Goal: Information Seeking & Learning: Check status

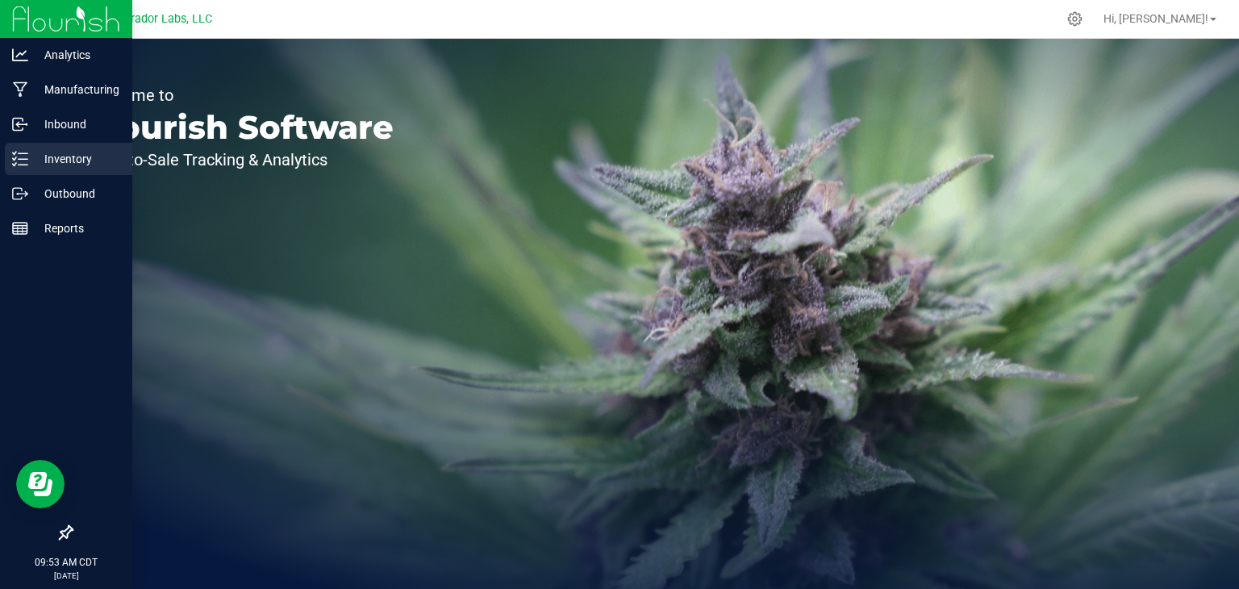
click at [6, 164] on div "Inventory" at bounding box center [68, 159] width 127 height 32
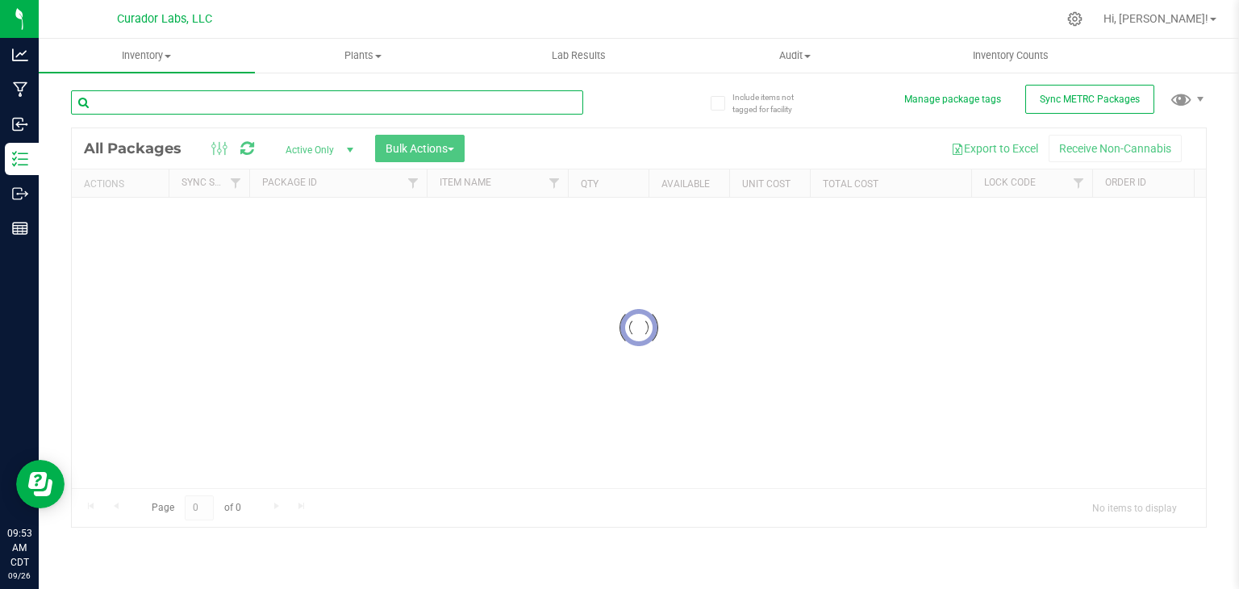
click at [274, 95] on input "text" at bounding box center [327, 102] width 512 height 24
paste input "SafeBet - Bulk Infused Rolls .5g Each - Business Lunch"
type input "SafeBet - Bulk Infused Rolls .5g Each - Business Lunch"
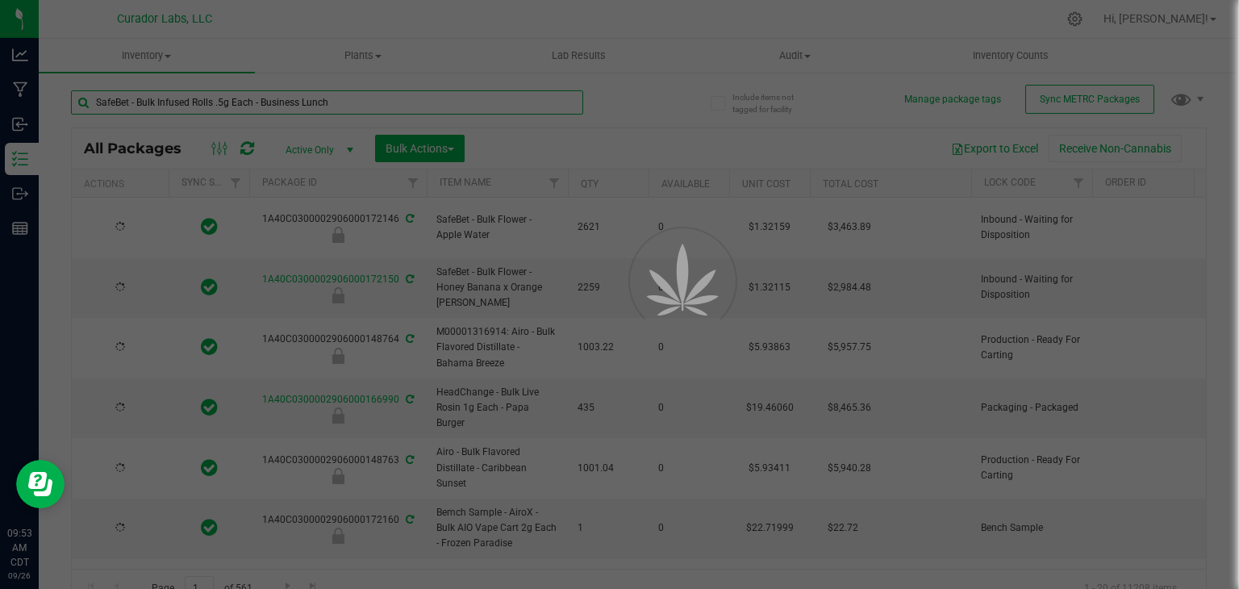
type input "2026-09-25"
type input "2026-09-05"
type input "2026-09-25"
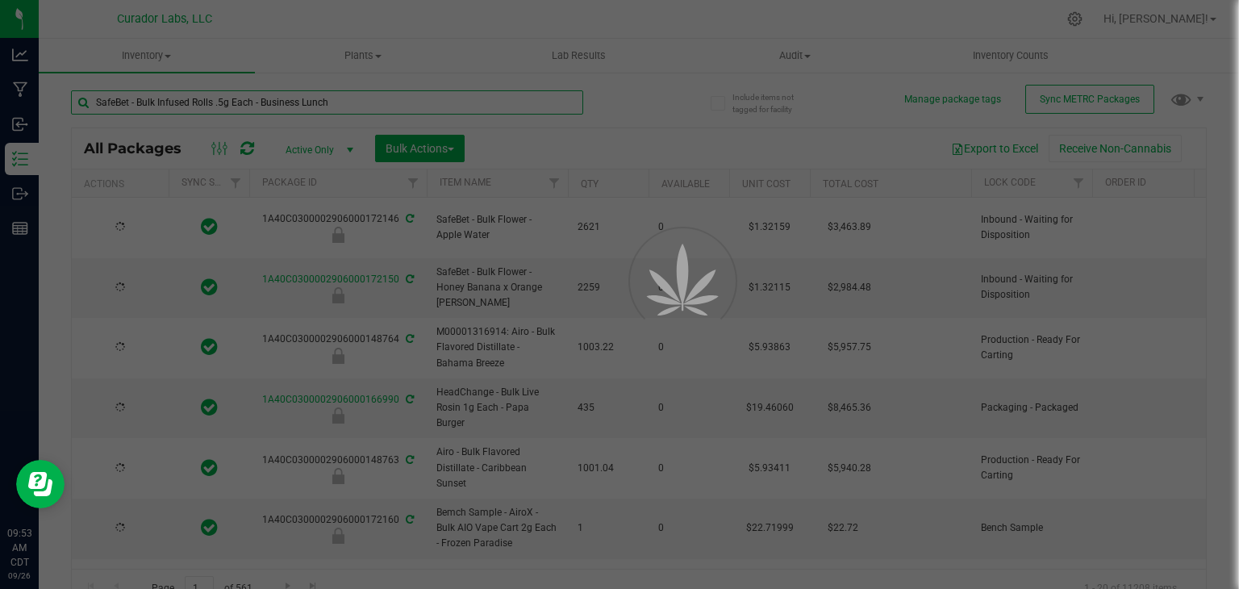
type input "2026-09-25"
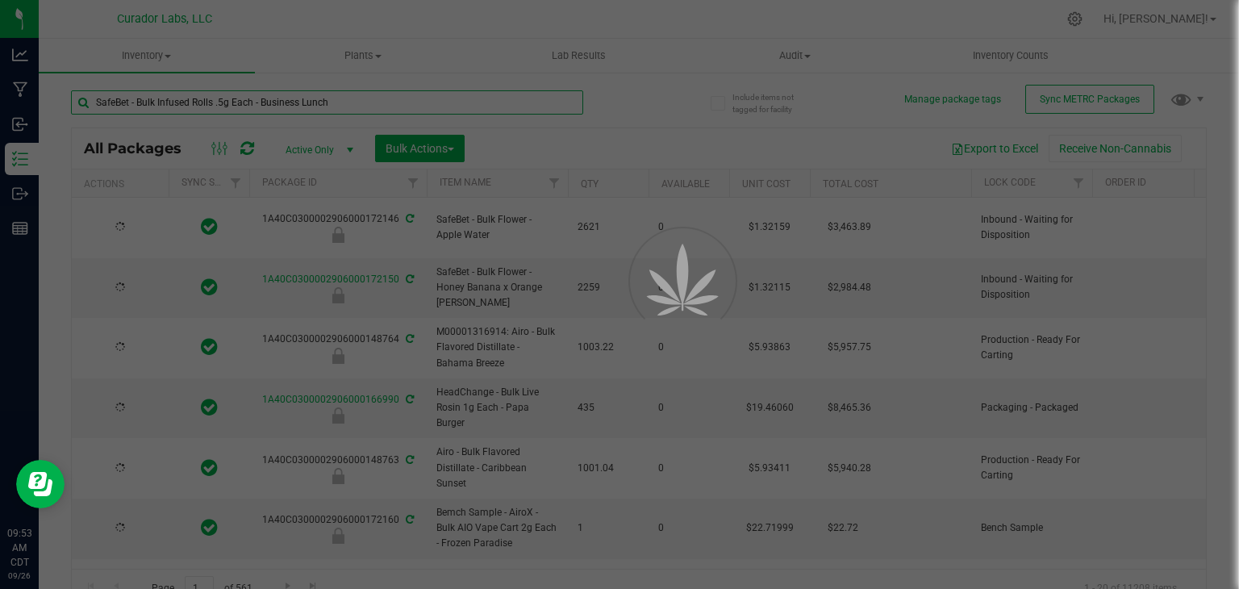
type input "2026-09-25"
type input "2026-09-17"
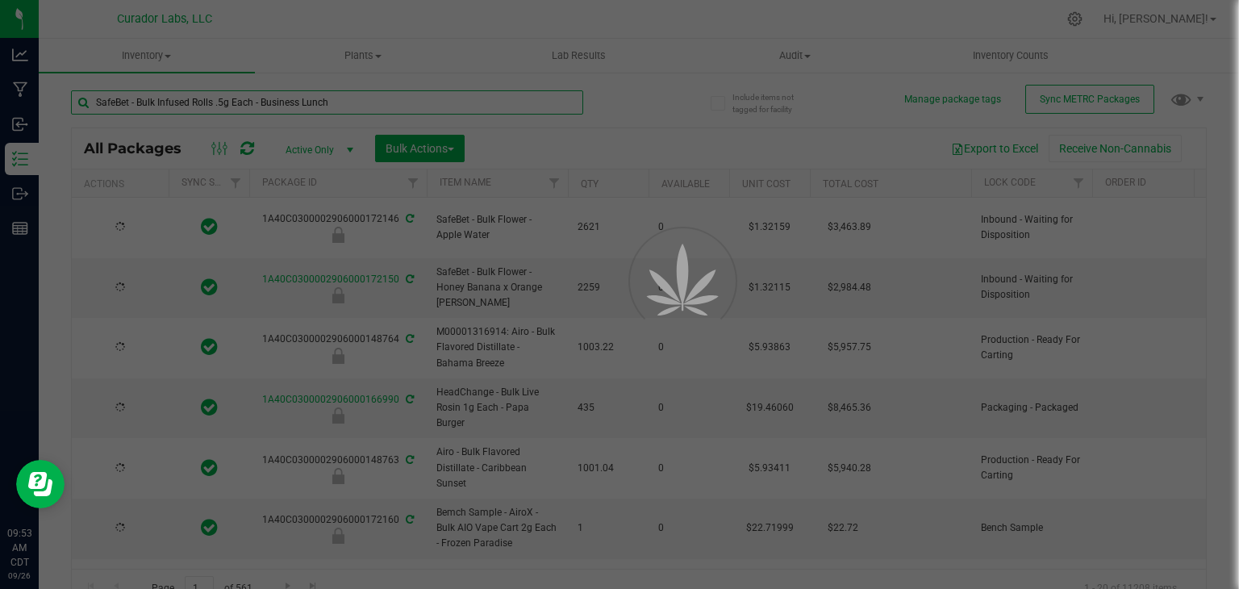
type input "2026-09-17"
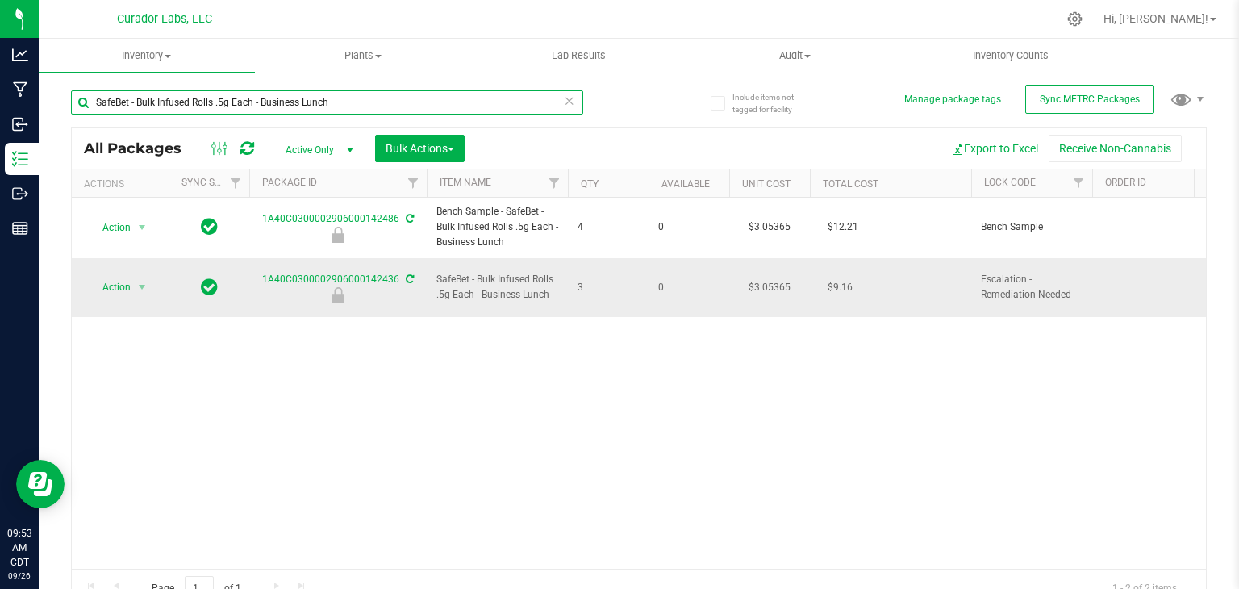
type input "SafeBet - Bulk Infused Rolls .5g Each - Business Lunch"
click at [578, 280] on span "3" at bounding box center [607, 287] width 61 height 15
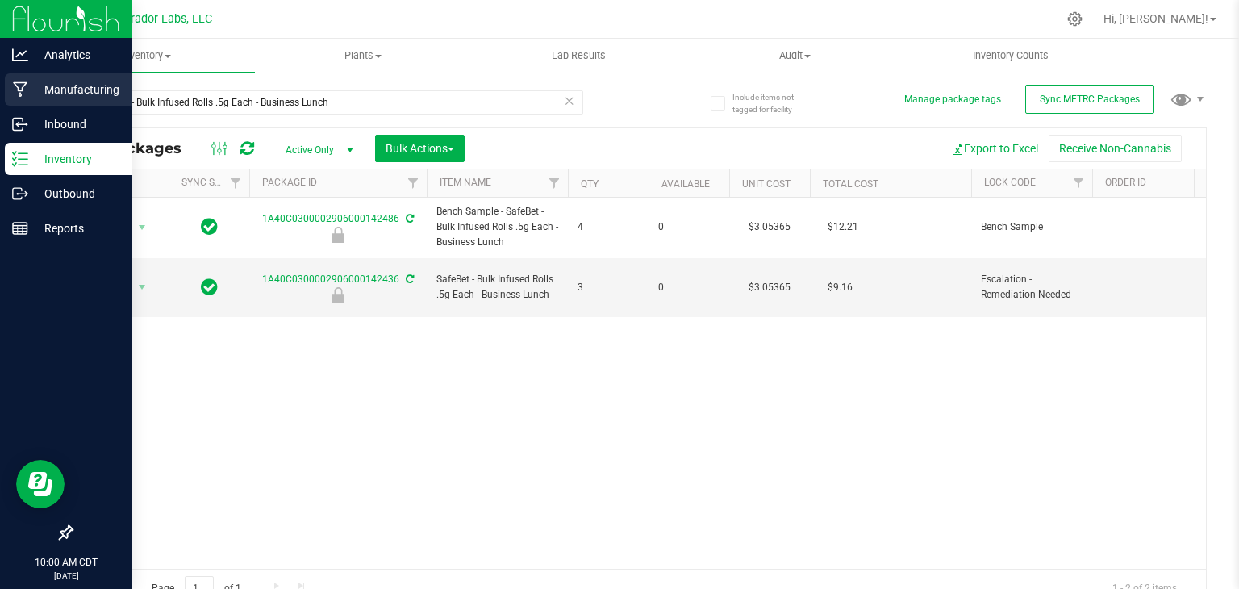
click at [74, 100] on div "Manufacturing" at bounding box center [68, 89] width 127 height 32
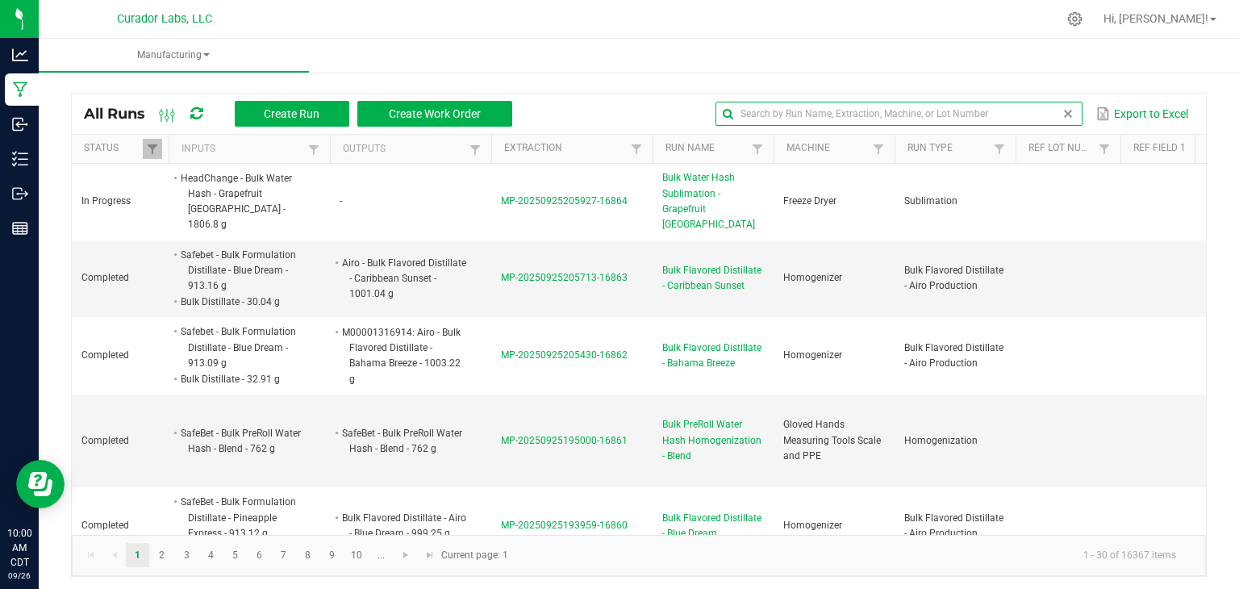
click at [1057, 119] on global-search-input-ngx at bounding box center [898, 113] width 367 height 11
paste input "Breezy Blast"
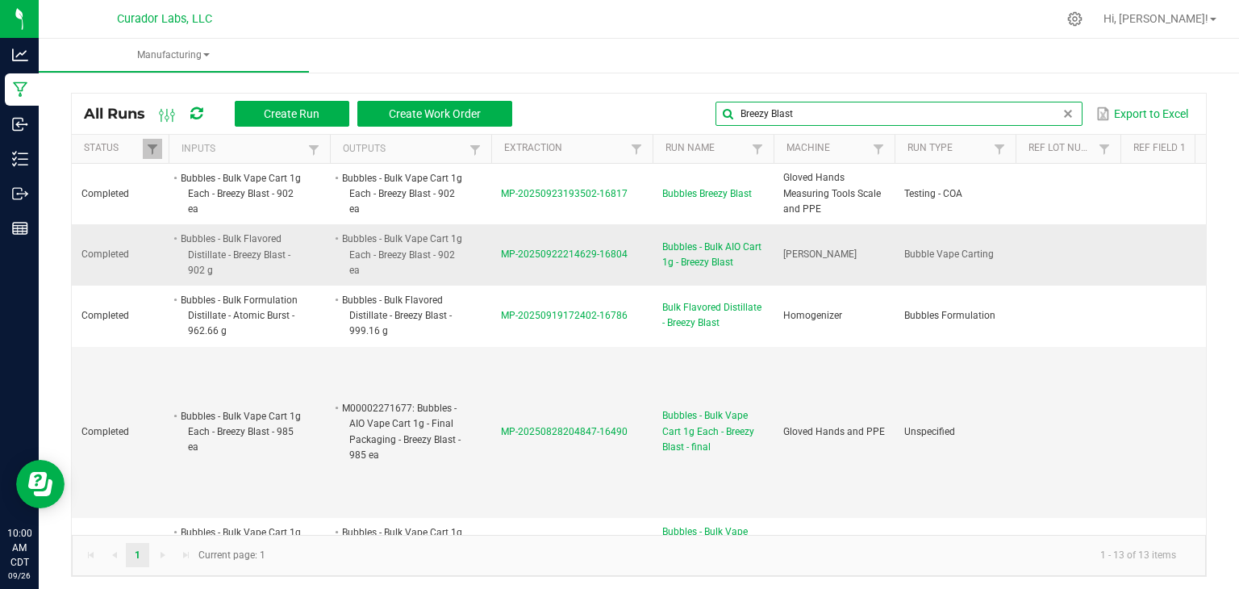
type input "Breezy Blast"
click at [456, 261] on li "Bubbles - Bulk Vape Cart 1g Each - Breezy Blast - 902 ea" at bounding box center [402, 255] width 127 height 48
click at [523, 254] on span "MP-20250922214629-16804" at bounding box center [564, 253] width 127 height 11
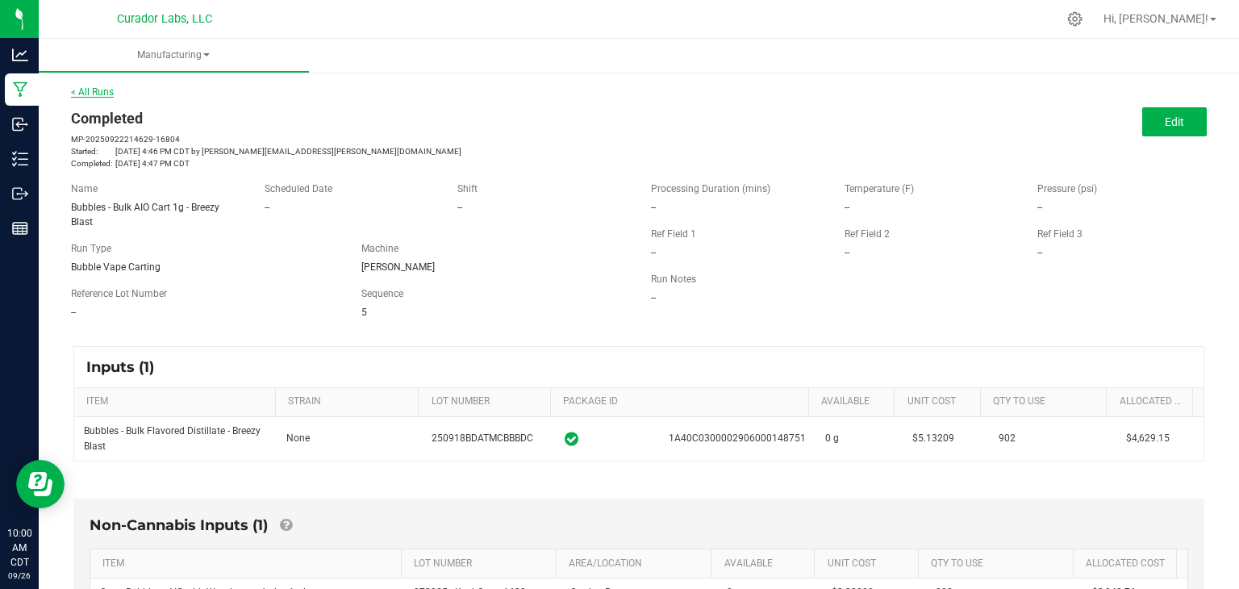
click at [106, 91] on link "< All Runs" at bounding box center [92, 91] width 43 height 11
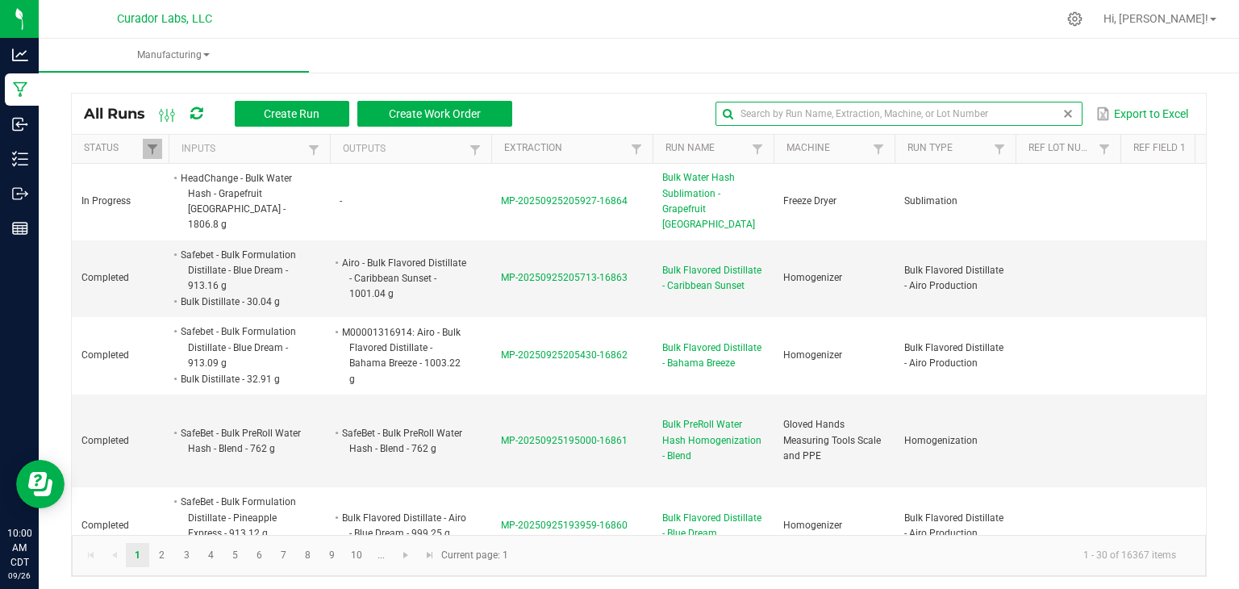
click at [1022, 117] on input "text" at bounding box center [898, 114] width 367 height 24
paste input "Breezy Blast"
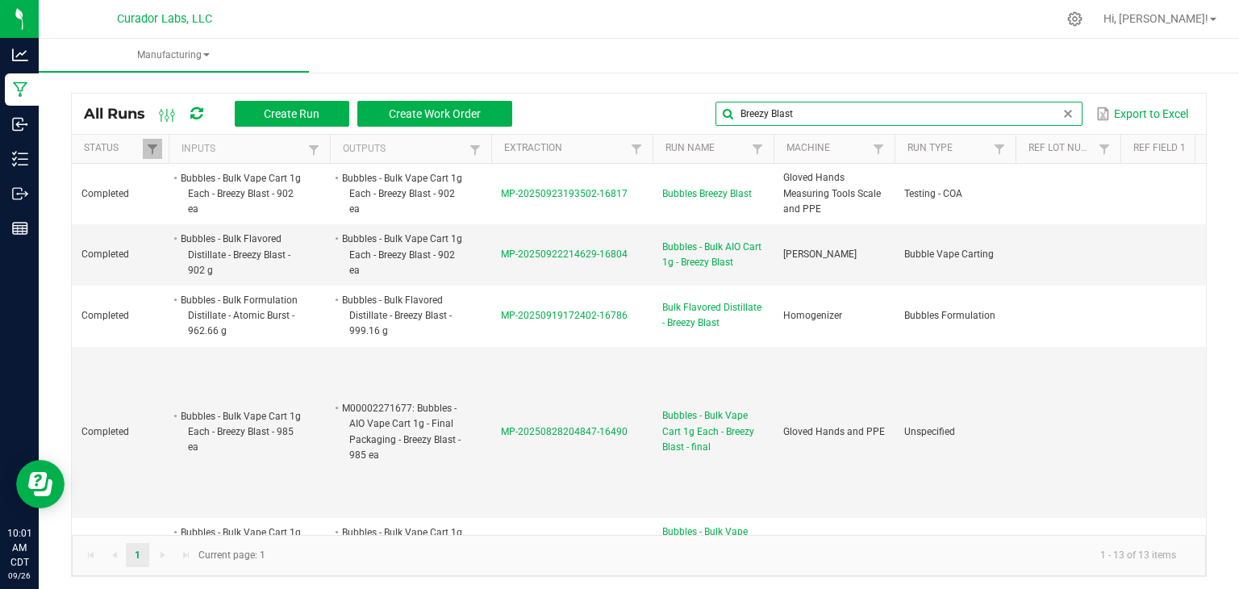
type input "Breezy Blast"
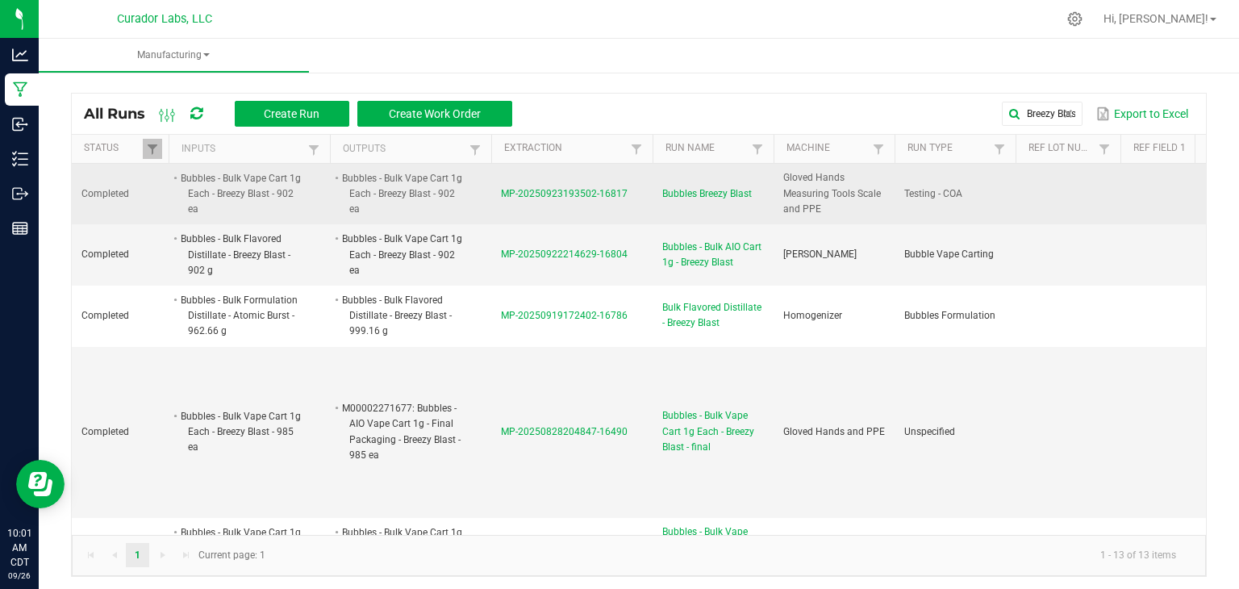
click at [597, 191] on span "MP-20250923193502-16817" at bounding box center [564, 193] width 127 height 11
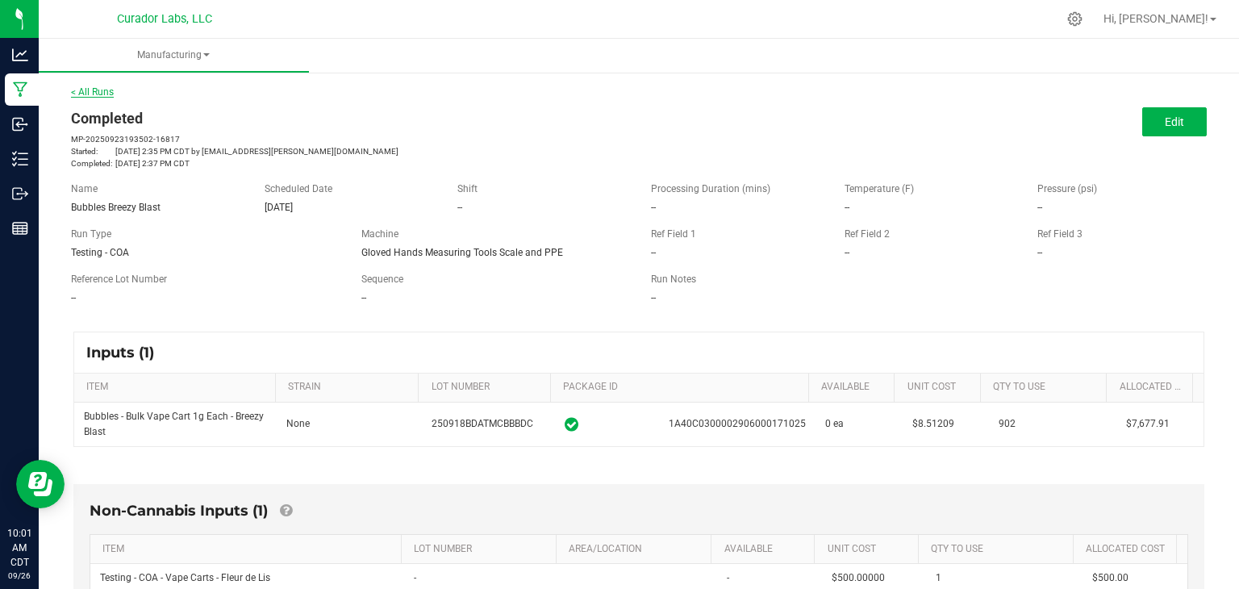
click at [96, 88] on link "< All Runs" at bounding box center [92, 91] width 43 height 11
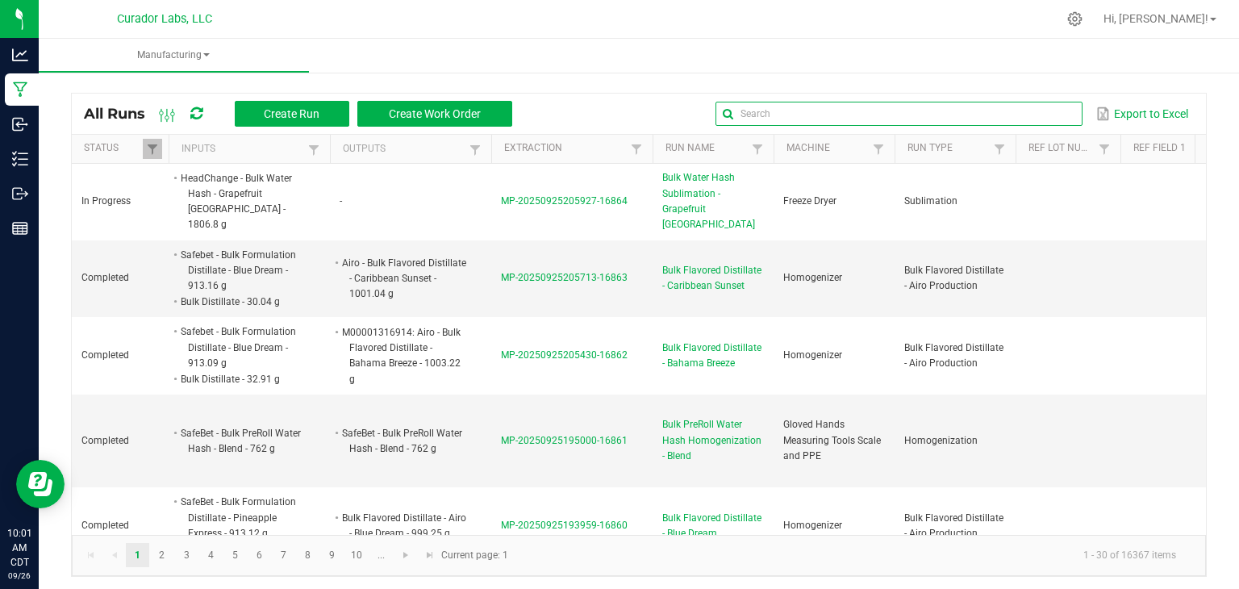
click at [1008, 112] on input "text" at bounding box center [898, 114] width 367 height 24
paste input "Breezy Blast"
type input "Breezy Blast"
click at [861, 65] on ul "Manufacturing" at bounding box center [658, 56] width 1239 height 35
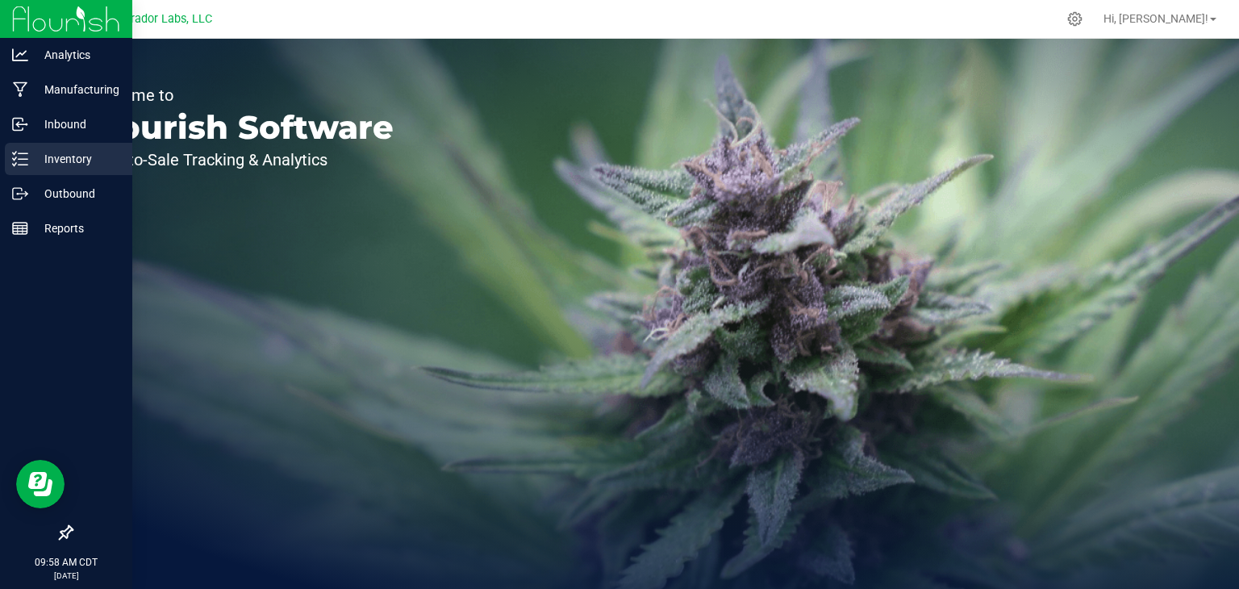
click at [34, 165] on p "Inventory" at bounding box center [76, 158] width 97 height 19
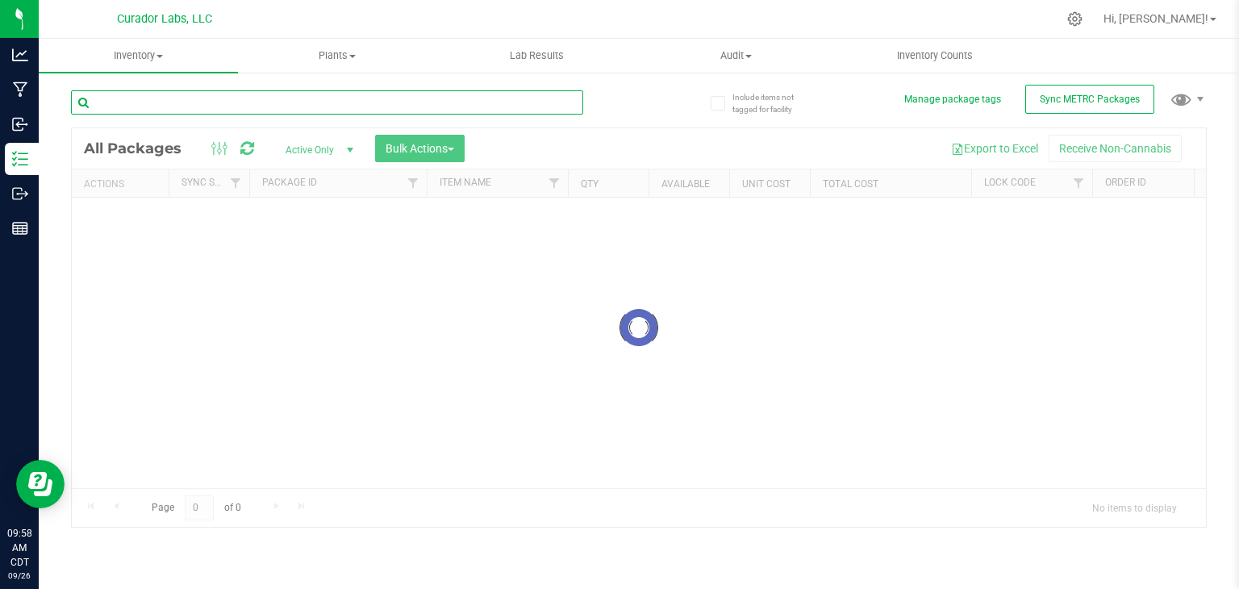
click at [245, 108] on input "text" at bounding box center [327, 102] width 512 height 24
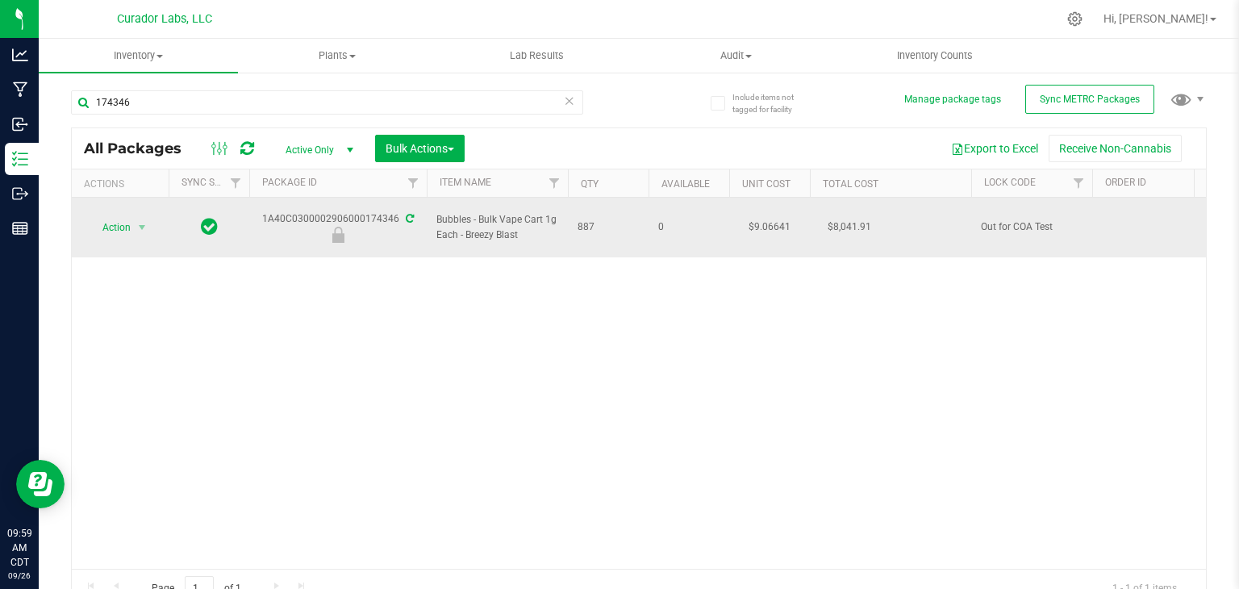
drag, startPoint x: 523, startPoint y: 227, endPoint x: 463, endPoint y: 227, distance: 59.7
click at [463, 227] on span "Bubbles - Bulk Vape Cart 1g Each - Breezy Blast" at bounding box center [497, 227] width 122 height 31
click at [484, 238] on td "Bubbles - Bulk Vape Cart 1g Each - Breezy Blast" at bounding box center [497, 228] width 141 height 60
drag, startPoint x: 518, startPoint y: 230, endPoint x: 468, endPoint y: 227, distance: 50.9
click at [468, 227] on span "Bubbles - Bulk Vape Cart 1g Each - Breezy Blast" at bounding box center [497, 227] width 122 height 31
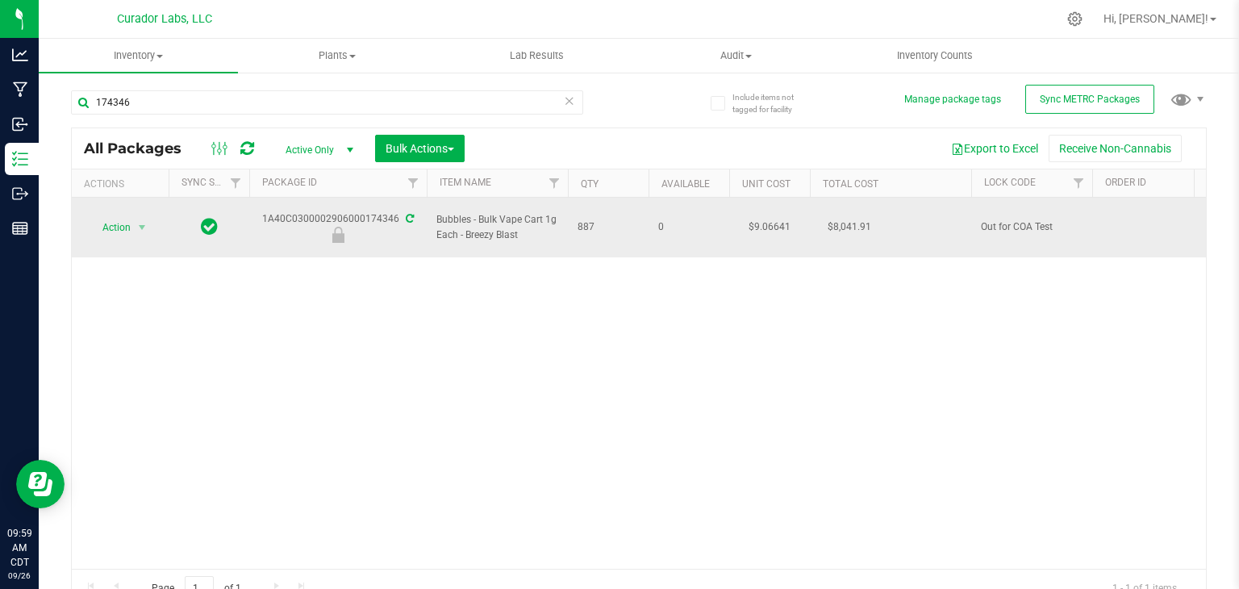
copy span "Breezy Blast"
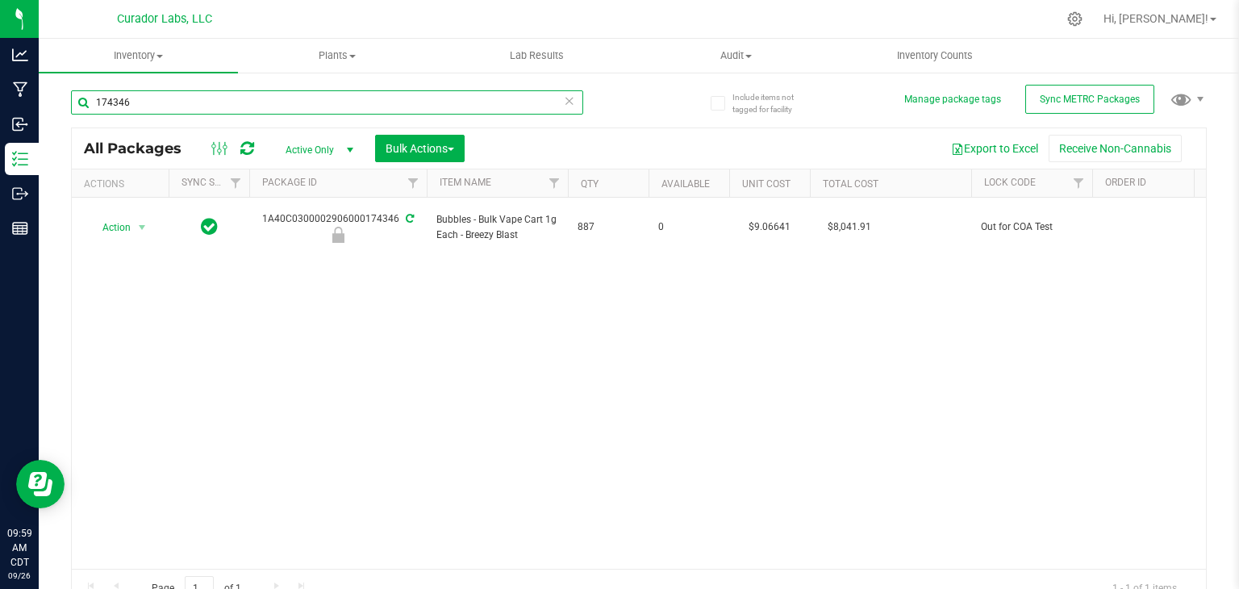
click at [358, 104] on input "174346" at bounding box center [327, 102] width 512 height 24
paste input "Breezy Blast"
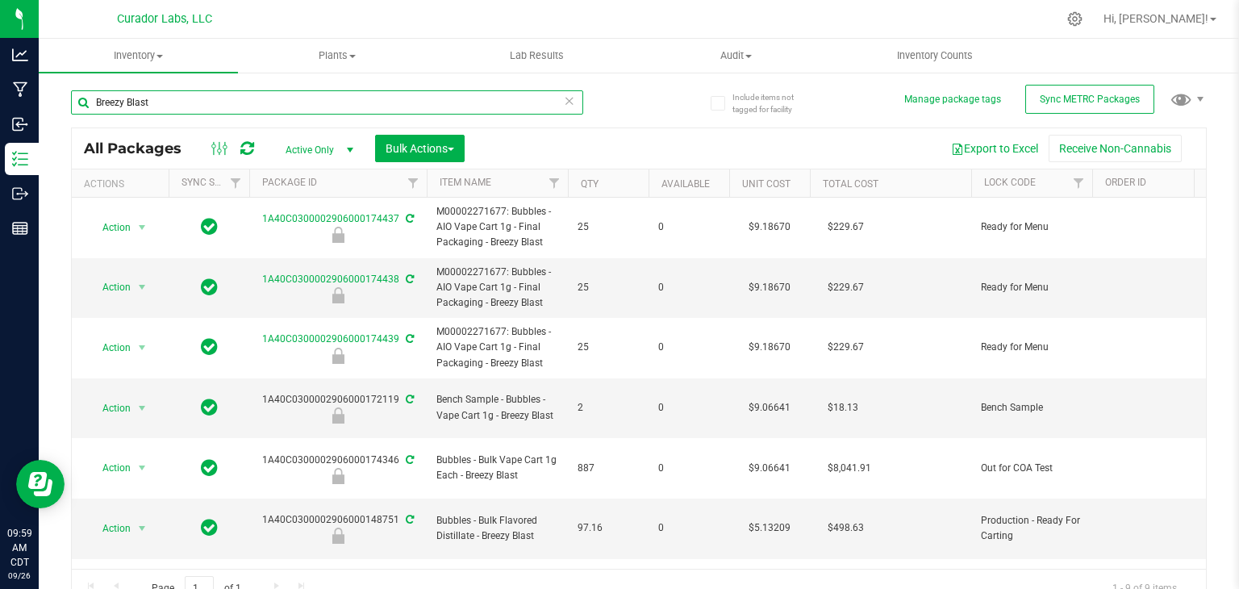
type input "Breezy Blast"
click at [618, 183] on th "Qty" at bounding box center [608, 183] width 81 height 28
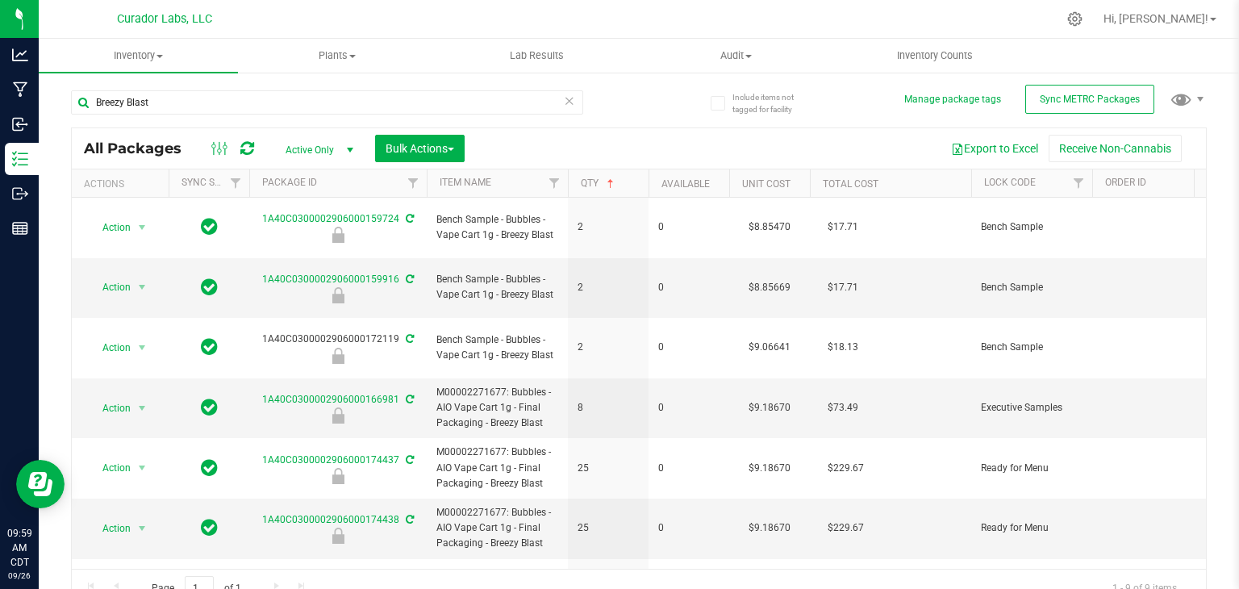
click at [618, 183] on th "Qty" at bounding box center [608, 183] width 81 height 28
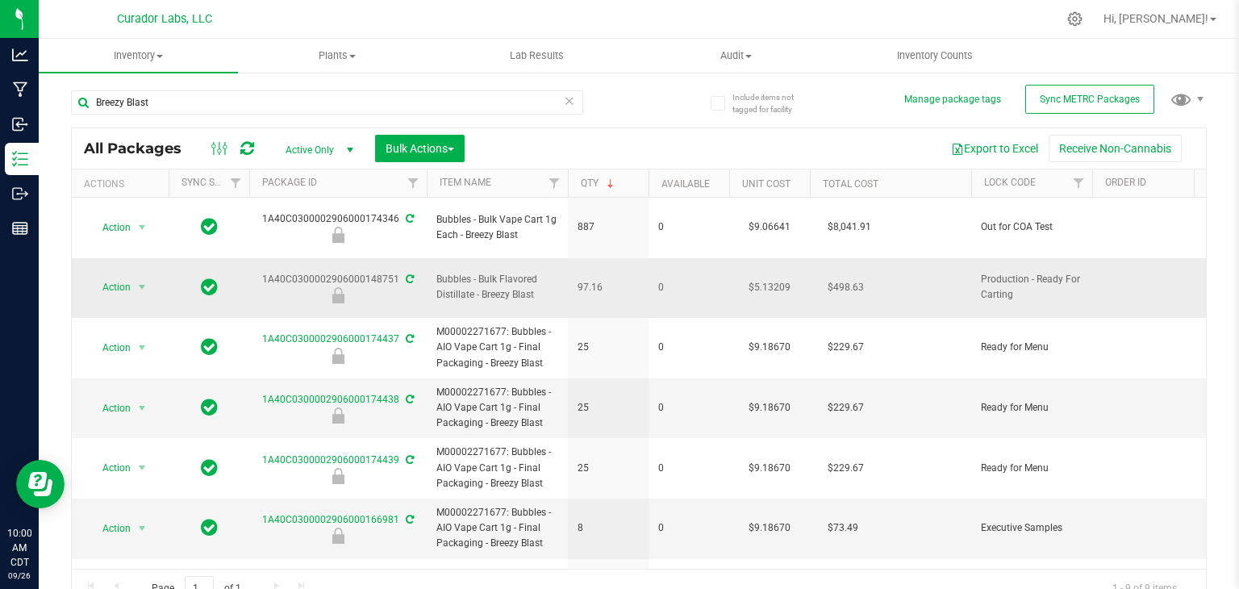
drag, startPoint x: 534, startPoint y: 269, endPoint x: 482, endPoint y: 276, distance: 52.0
click at [482, 276] on span "Bubbles - Bulk Flavored Distillate - Breezy Blast" at bounding box center [497, 287] width 122 height 31
copy span "Breezy Blast"
click at [614, 280] on span "97.16" at bounding box center [607, 287] width 61 height 15
